Goal: Use online tool/utility: Use online tool/utility

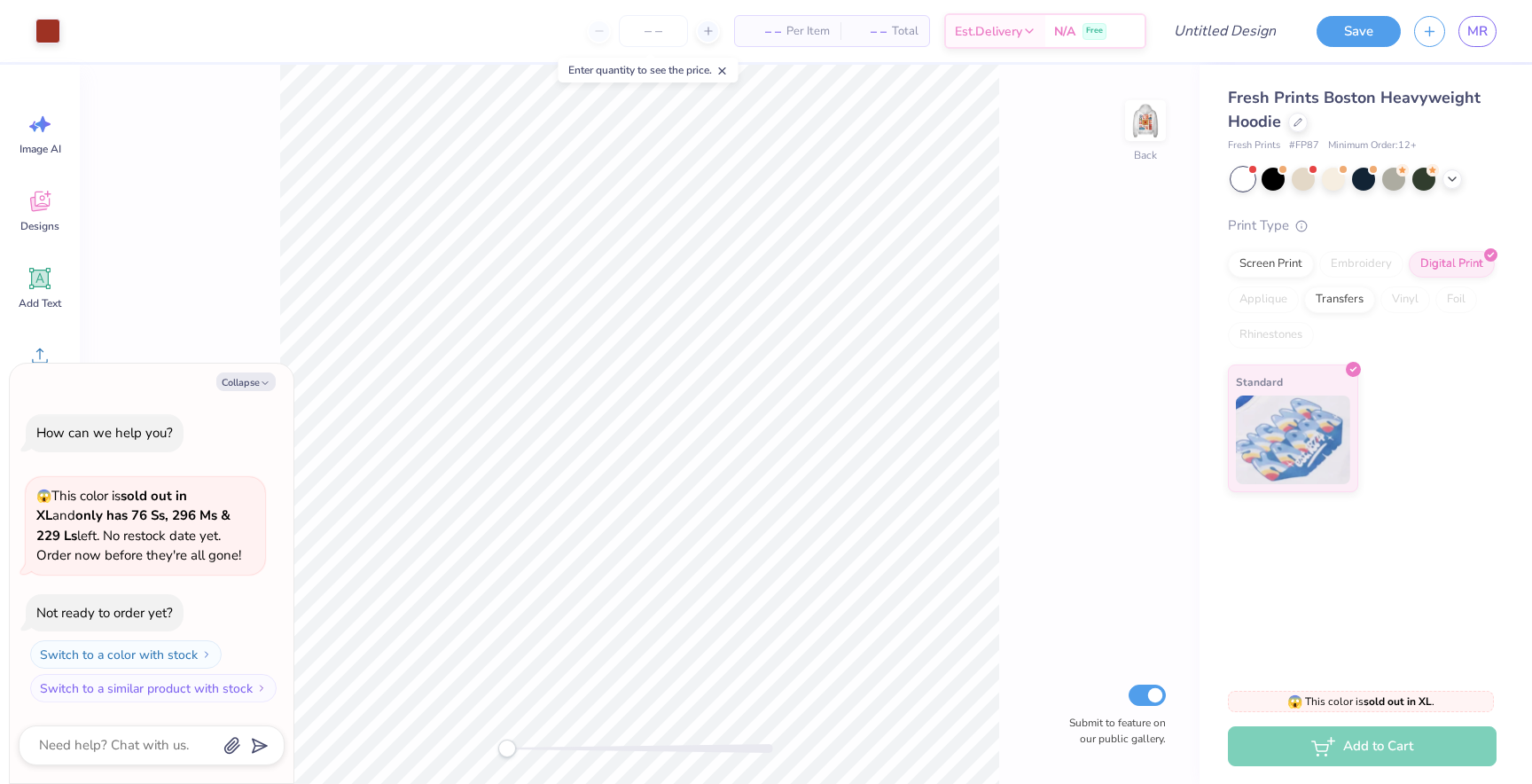
click at [190, 273] on div "Back Submit to feature on our public gallery." at bounding box center [639, 425] width 1120 height 719
click at [1328, 295] on div "Transfers" at bounding box center [1340, 297] width 71 height 27
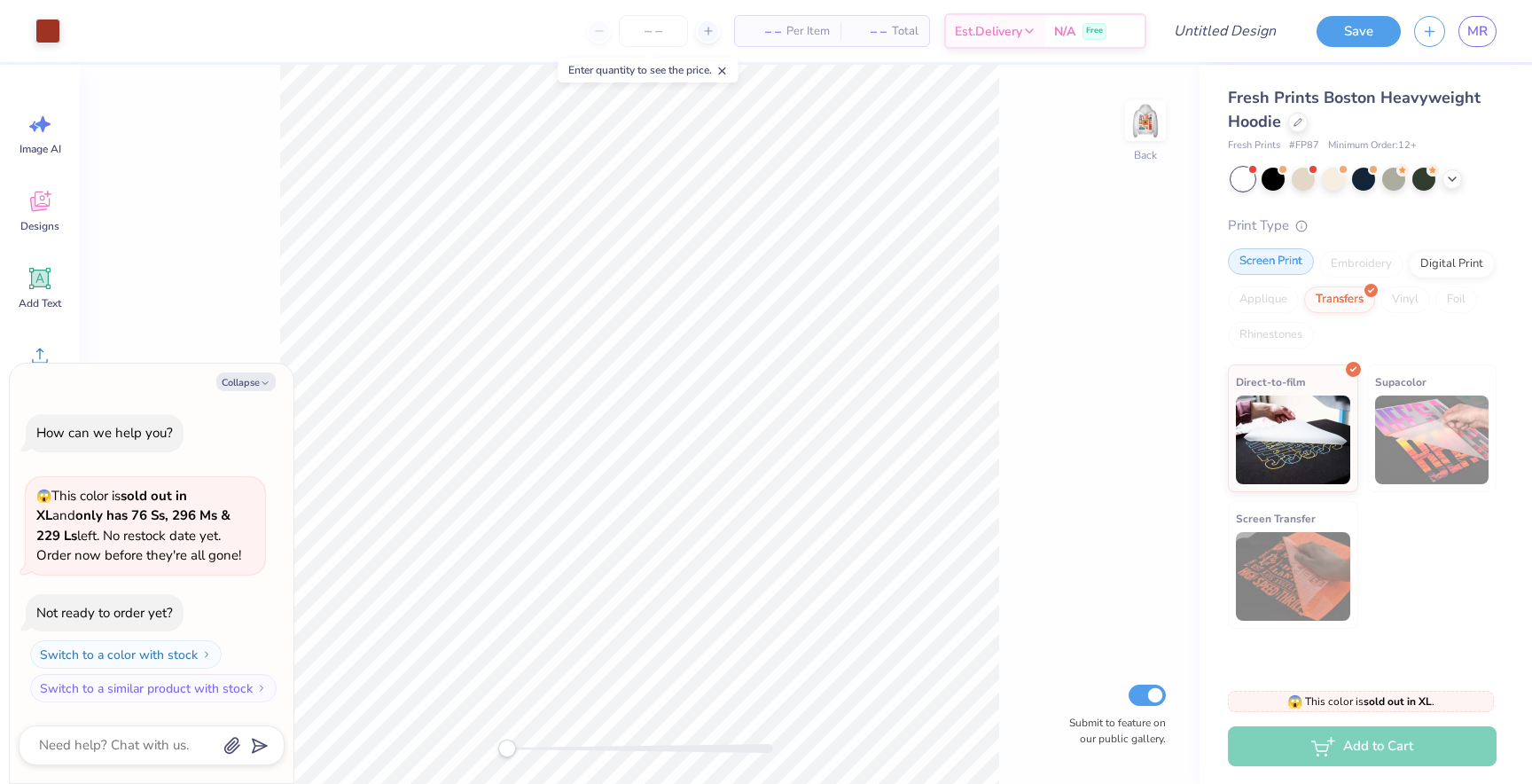
click at [1286, 259] on div "Screen Print" at bounding box center [1271, 262] width 86 height 27
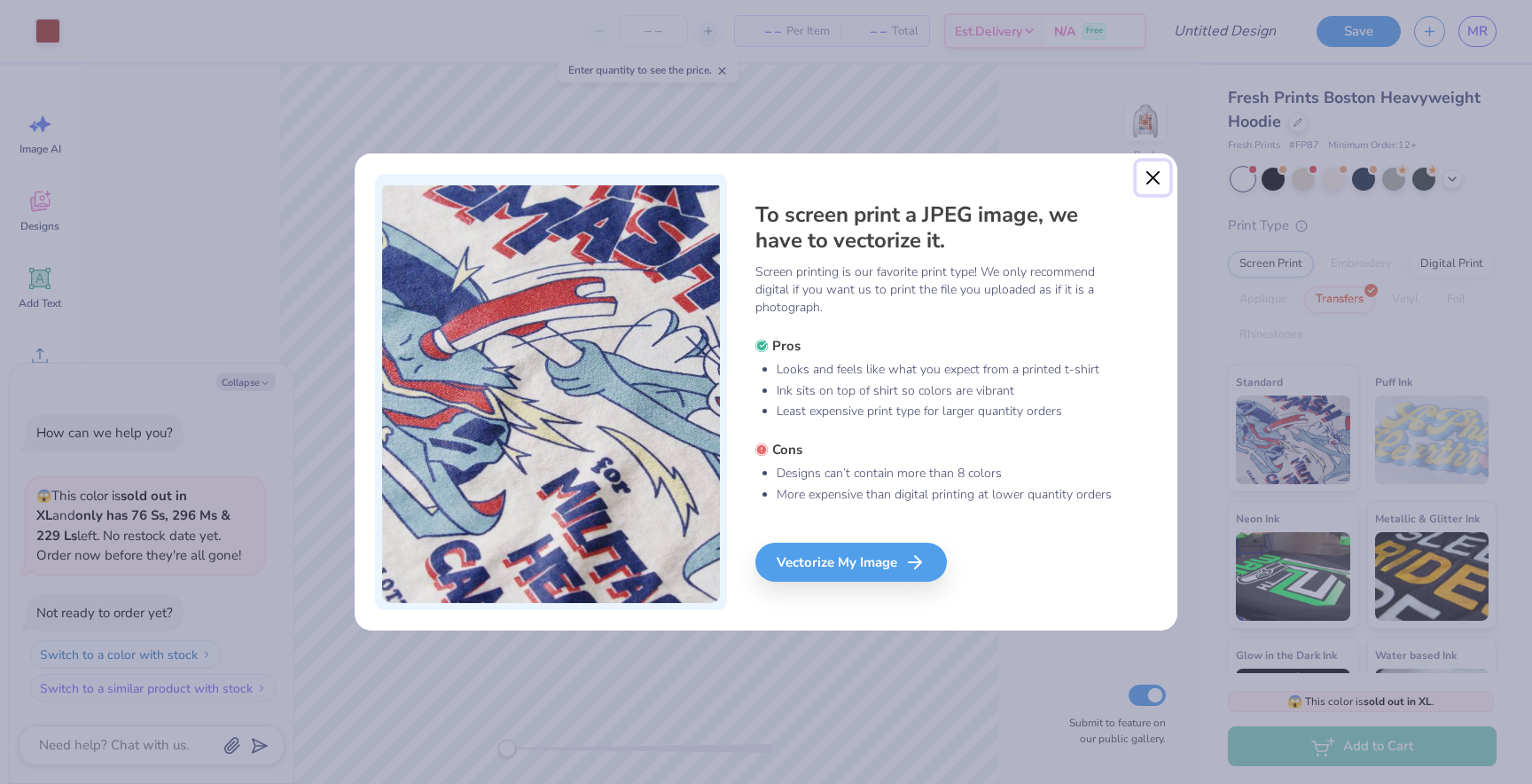
click at [1150, 185] on button "Close" at bounding box center [1153, 178] width 33 height 33
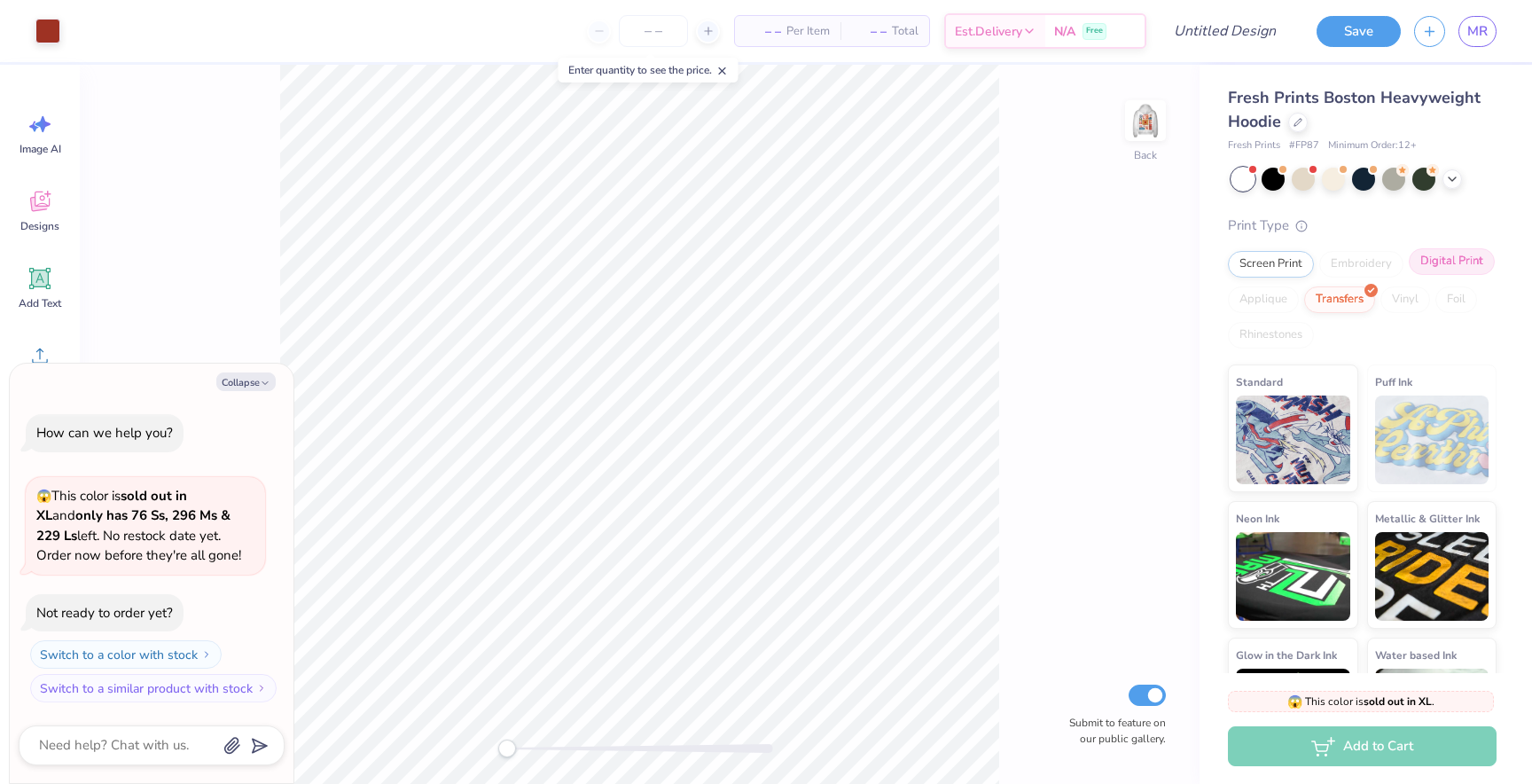
click at [1455, 261] on div "Digital Print" at bounding box center [1452, 262] width 86 height 27
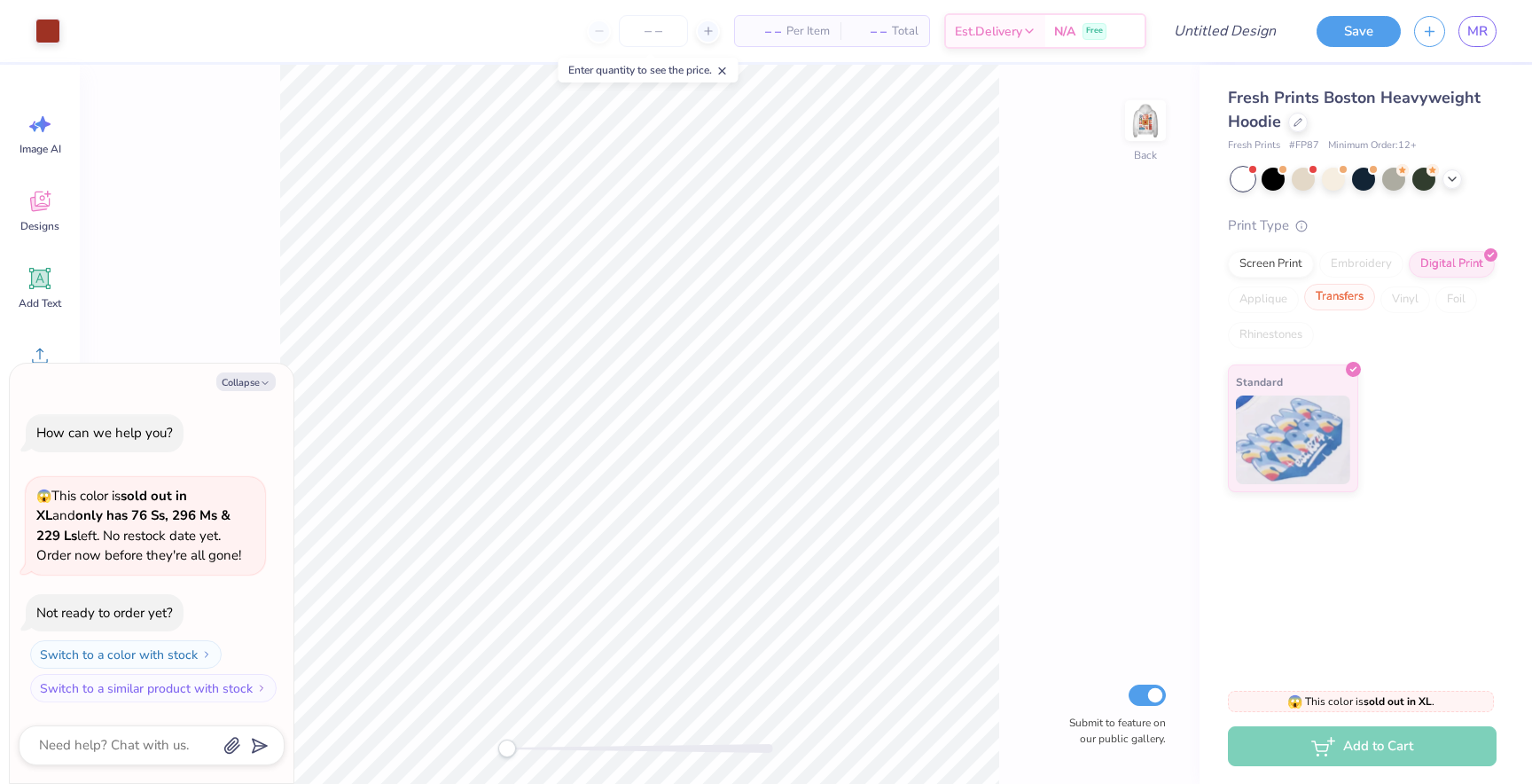
click at [1342, 293] on div "Transfers" at bounding box center [1340, 297] width 71 height 27
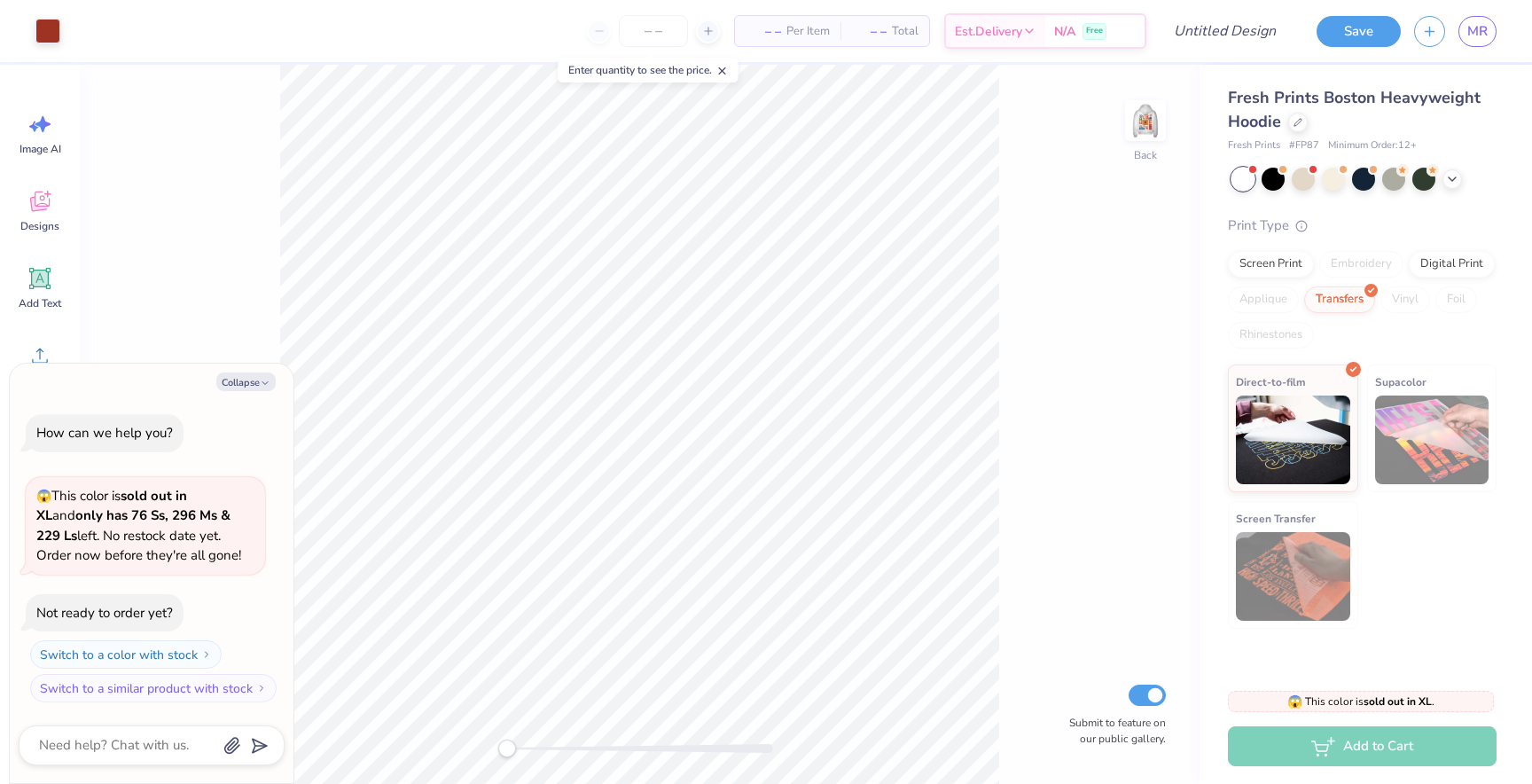
click at [1452, 279] on div "Screen Print Embroidery Digital Print Applique Transfers Vinyl Foil Rhinestones" at bounding box center [1362, 299] width 269 height 98
click at [1448, 266] on div "Digital Print" at bounding box center [1452, 262] width 86 height 27
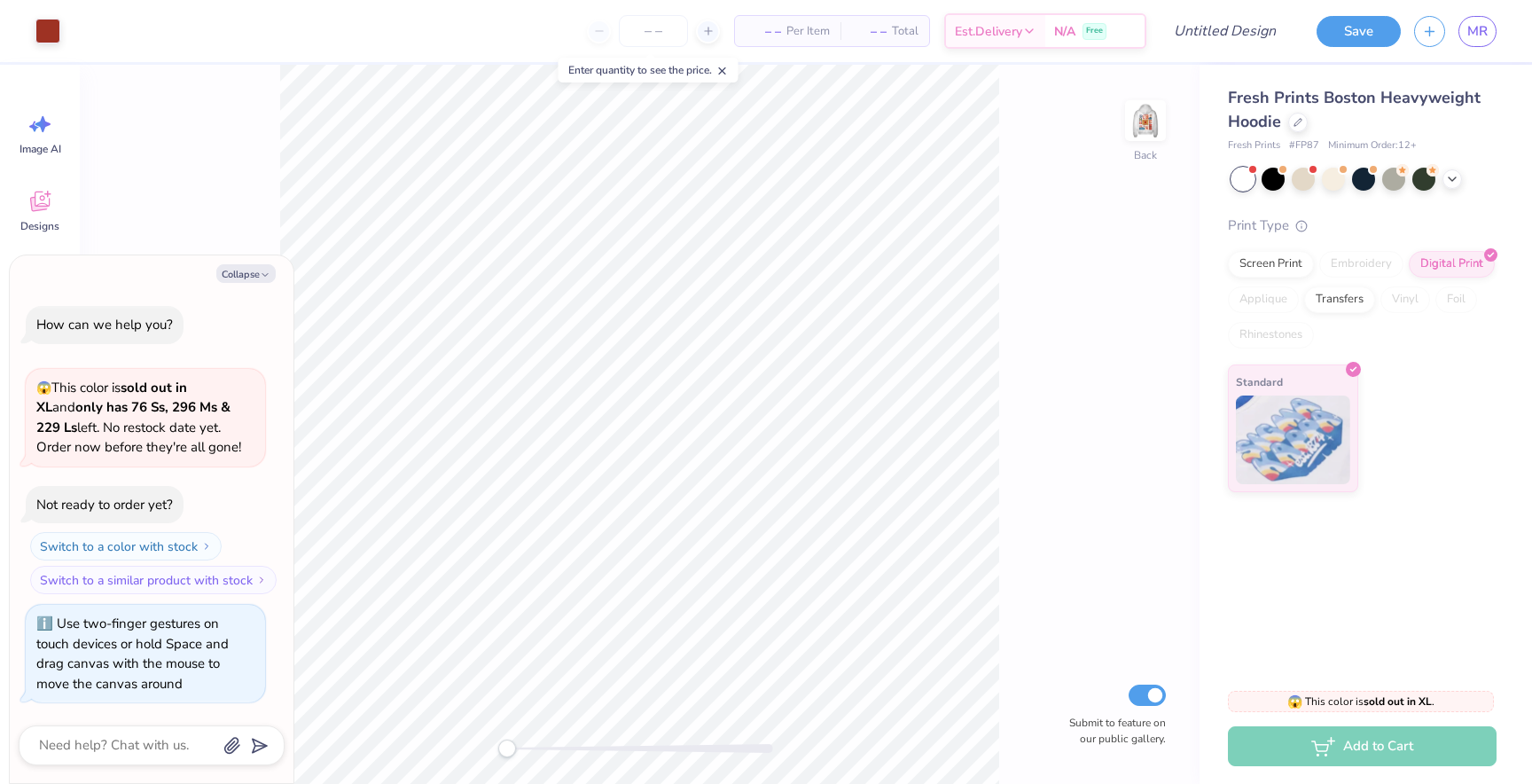
click at [473, 744] on div "Back Submit to feature on our public gallery." at bounding box center [639, 425] width 1120 height 719
click at [1146, 117] on img at bounding box center [1146, 120] width 71 height 71
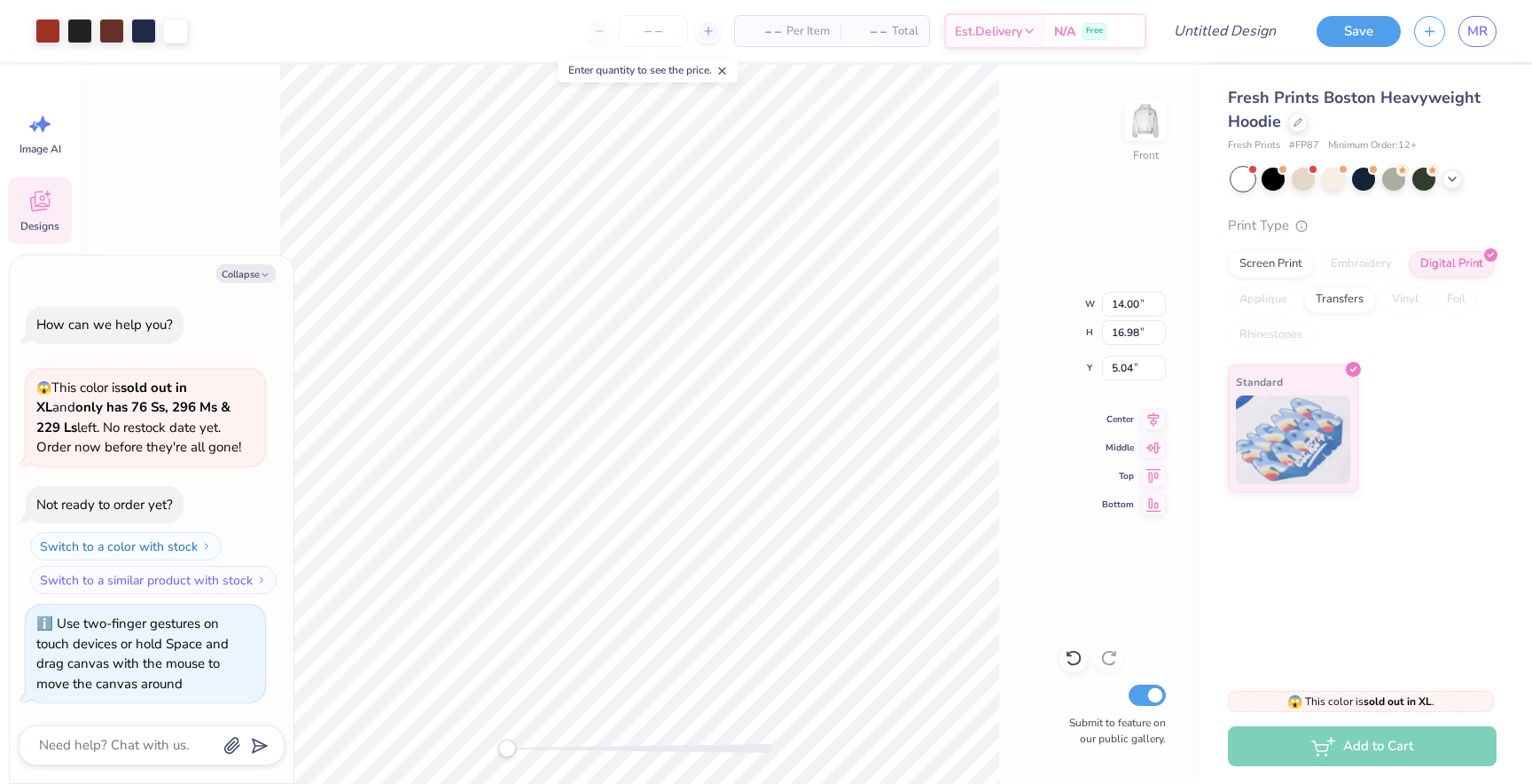
click at [1010, 355] on div "Front W 14.00 14.00 " H 16.98 16.98 " Y 5.04 5.04 " Center Middle Top Bottom Su…" at bounding box center [639, 425] width 1120 height 719
click at [260, 167] on div "Front Submit to feature on our public gallery." at bounding box center [639, 425] width 1120 height 719
click at [36, 207] on icon at bounding box center [39, 204] width 17 height 14
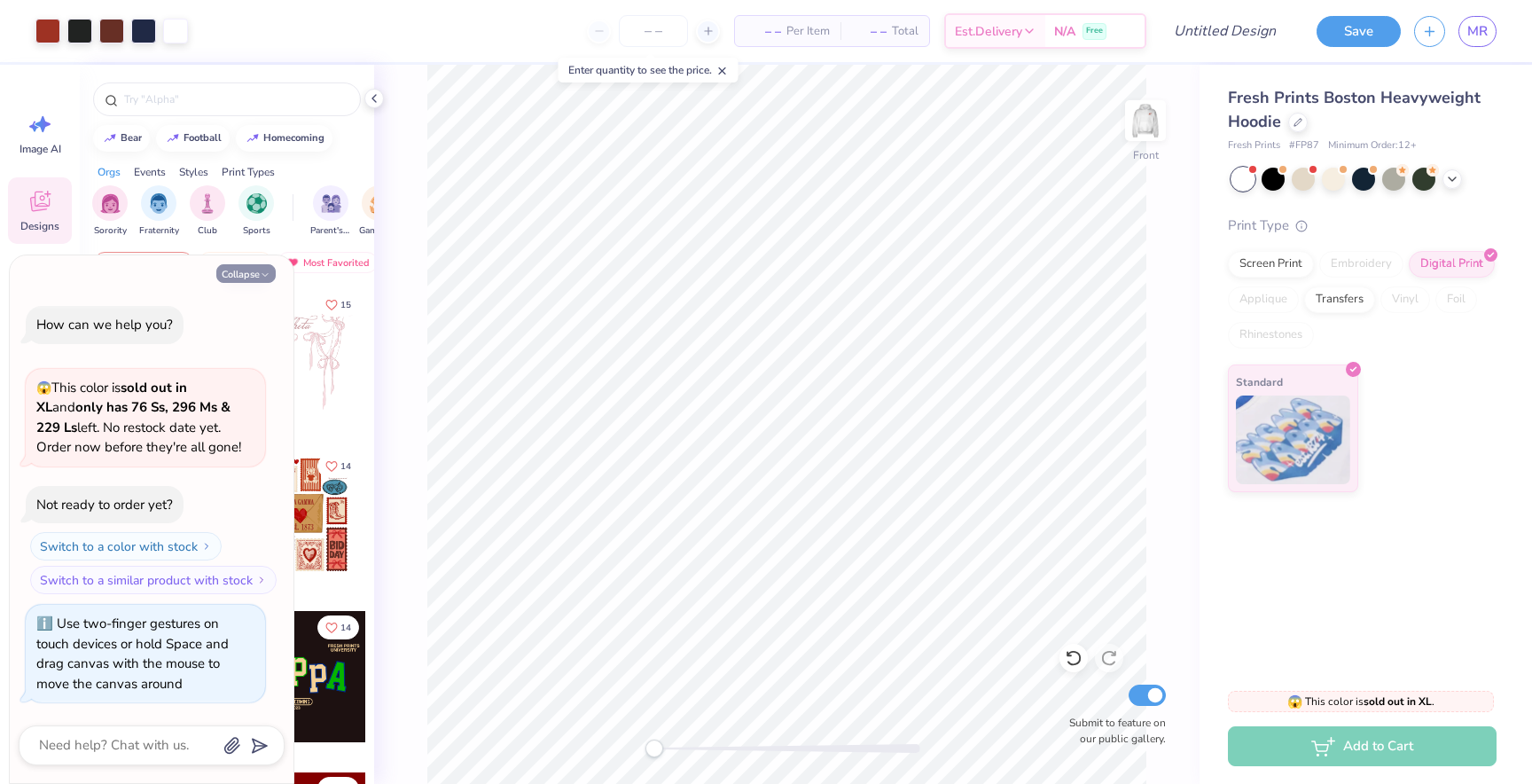
click at [262, 270] on icon "button" at bounding box center [265, 274] width 11 height 11
type textarea "x"
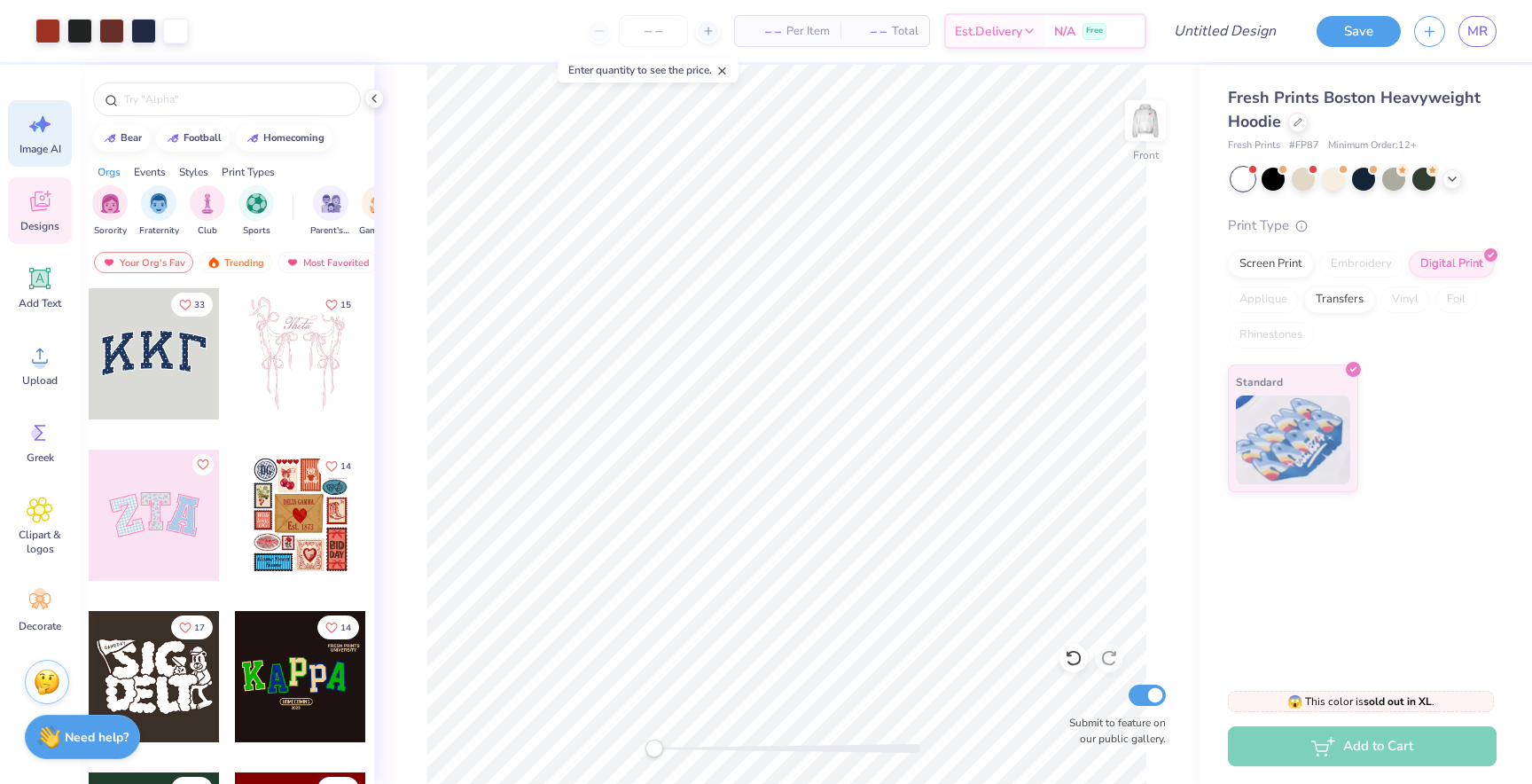
click at [43, 145] on span "Image AI" at bounding box center [40, 148] width 42 height 14
